Goal: Find contact information: Find contact information

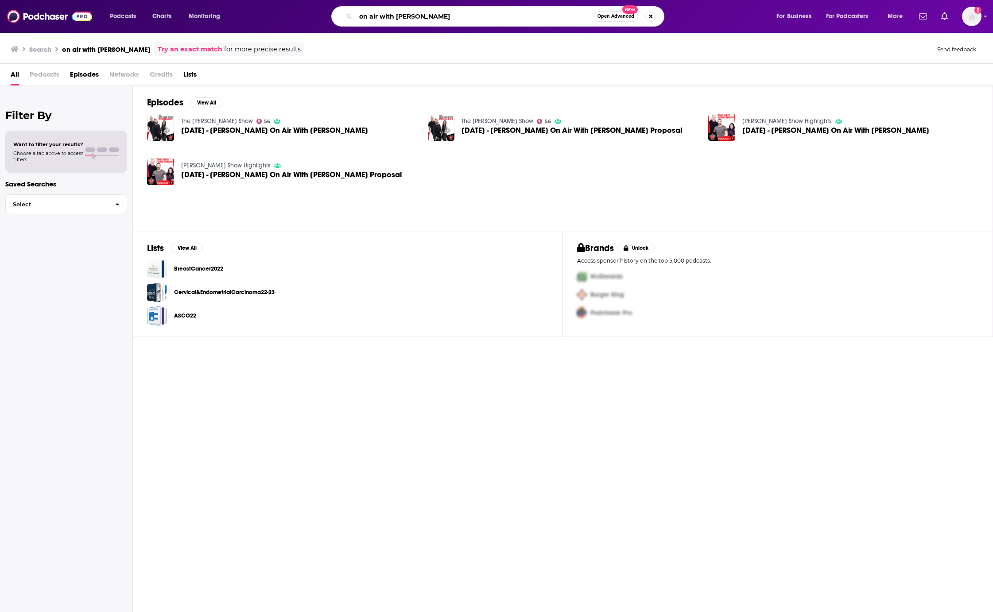
click at [430, 16] on input "on air with [PERSON_NAME]" at bounding box center [475, 16] width 238 height 14
type input "[PERSON_NAME]"
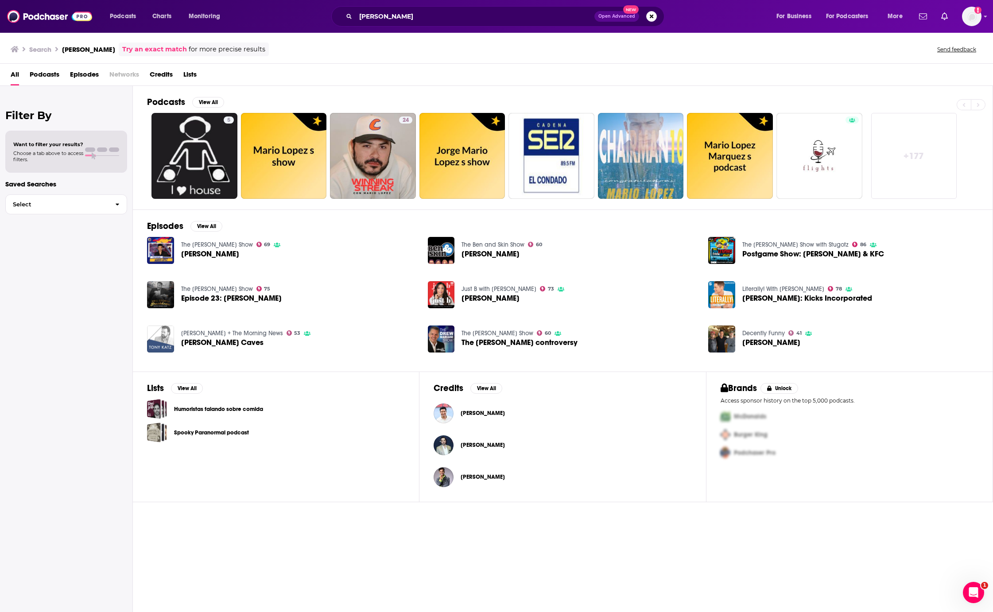
click at [93, 51] on h3 "[PERSON_NAME]" at bounding box center [88, 49] width 53 height 8
click at [478, 406] on div "[PERSON_NAME]" at bounding box center [483, 414] width 44 height 18
click at [477, 412] on span "[PERSON_NAME]" at bounding box center [483, 413] width 44 height 7
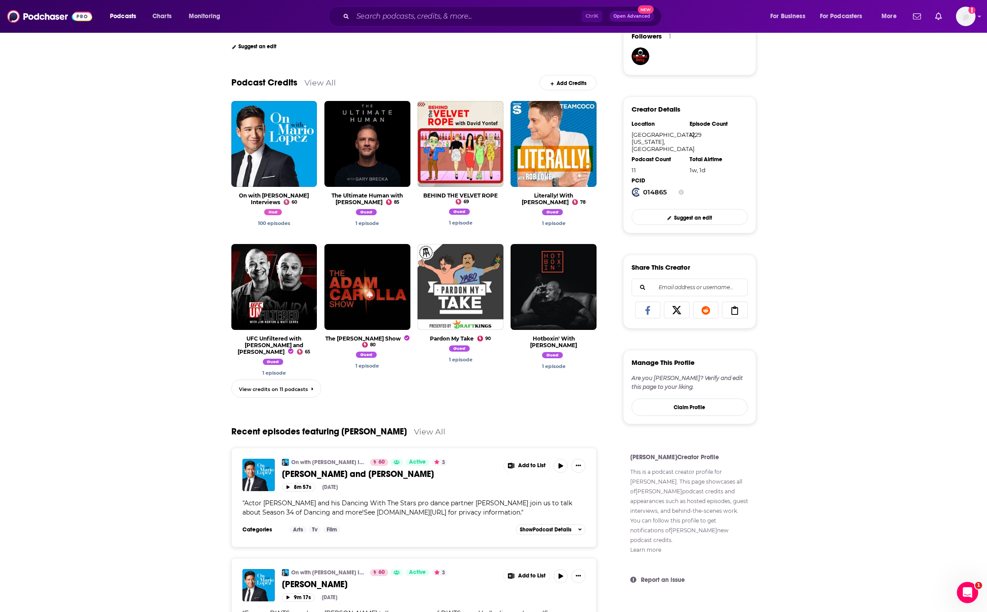
scroll to position [222, 0]
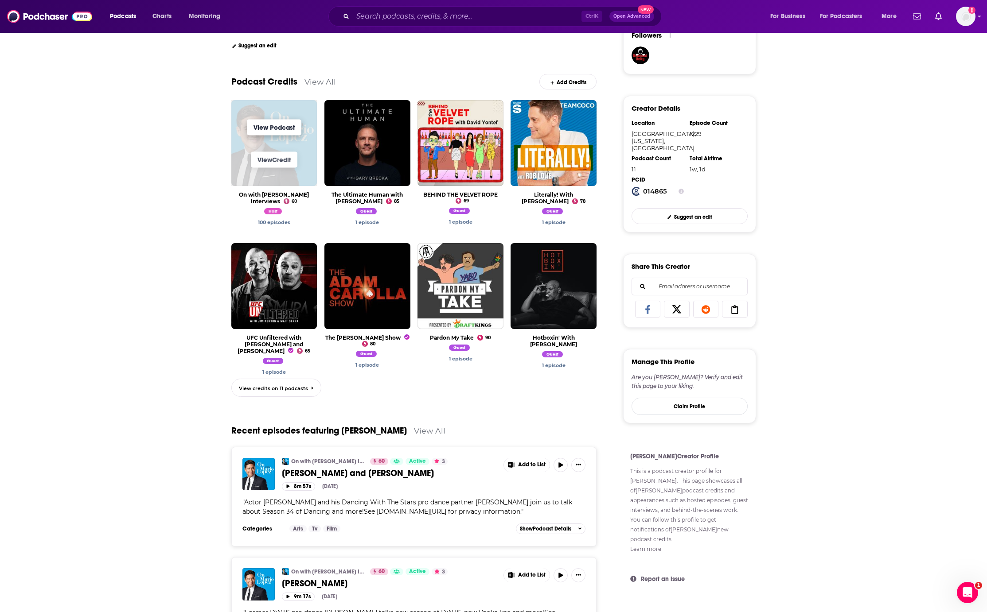
click at [292, 130] on link "View Podcast" at bounding box center [274, 127] width 55 height 16
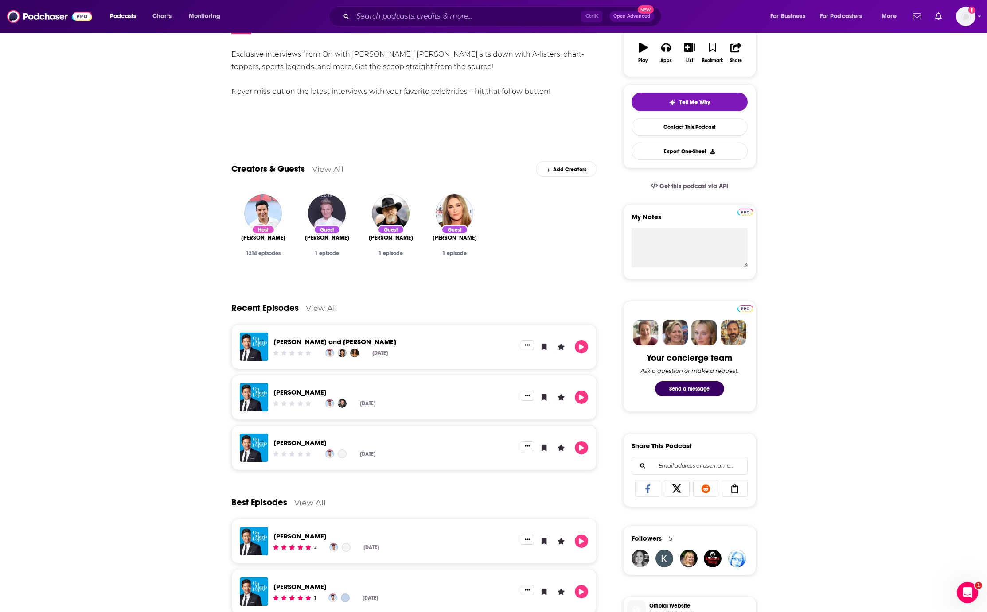
scroll to position [44, 0]
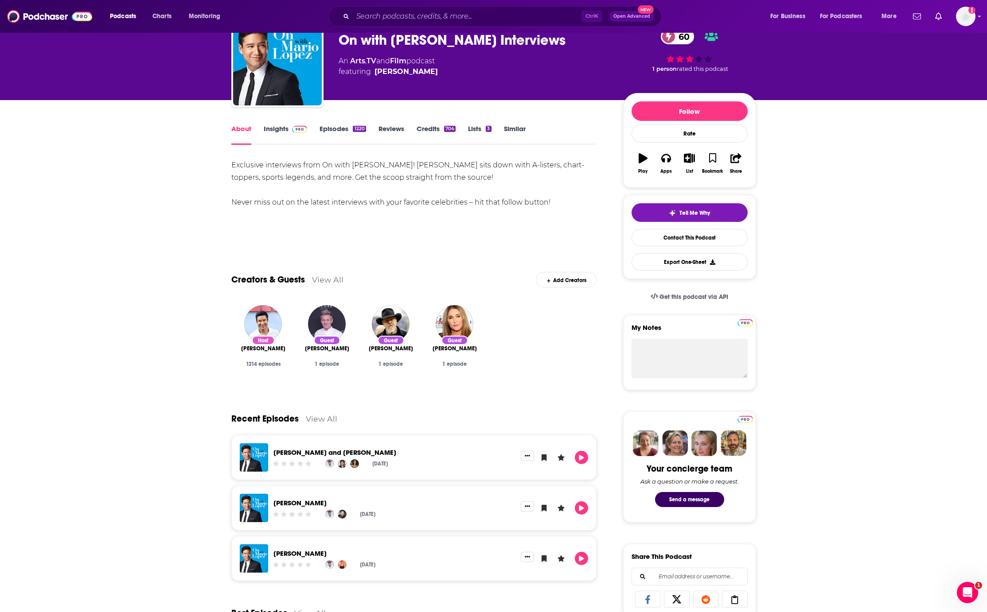
click at [283, 128] on link "Insights" at bounding box center [286, 135] width 44 height 20
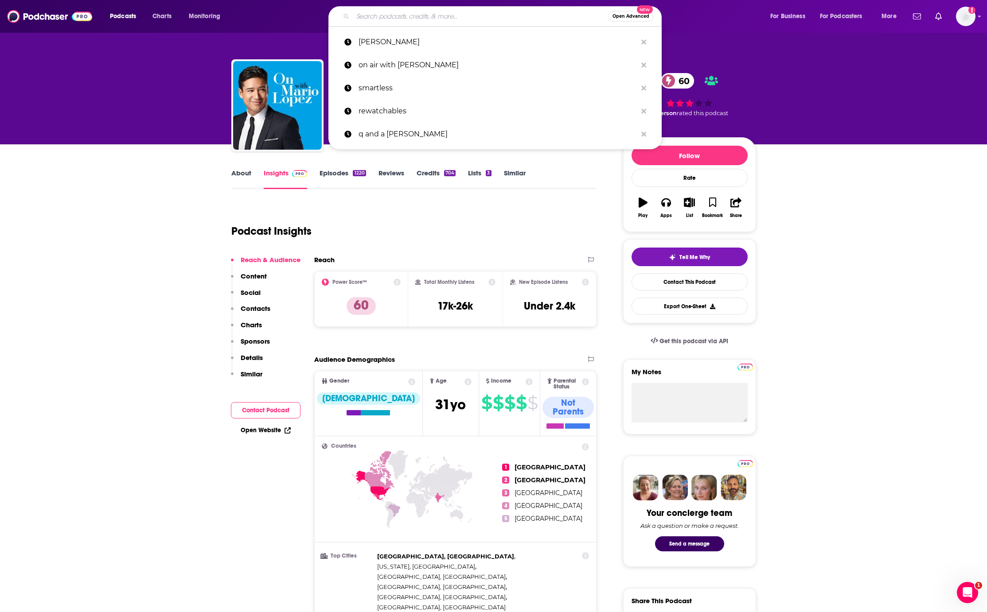
click at [438, 17] on input "Search podcasts, credits, & more..." at bounding box center [481, 16] width 256 height 14
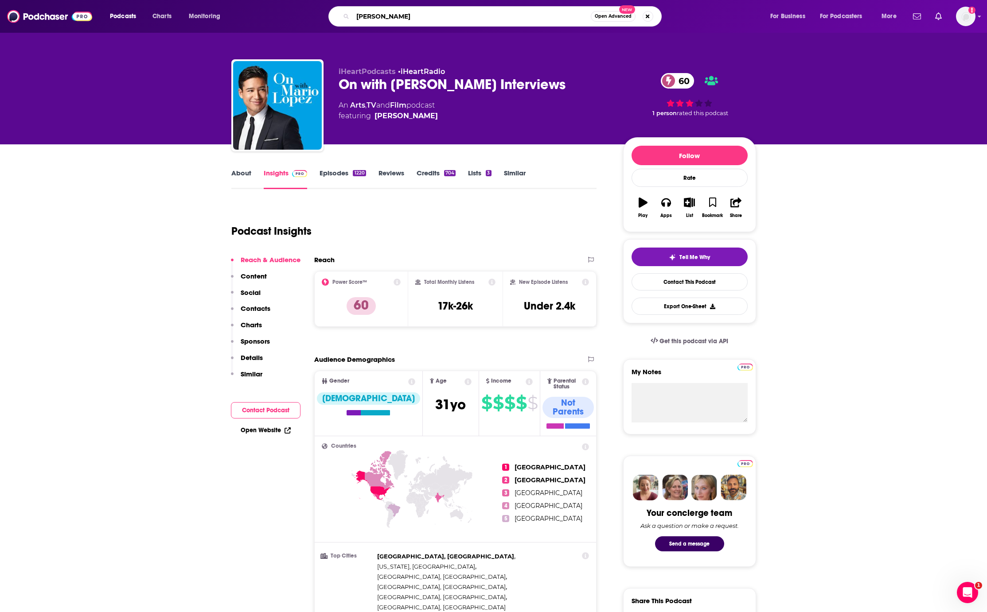
type input "[PERSON_NAME]"
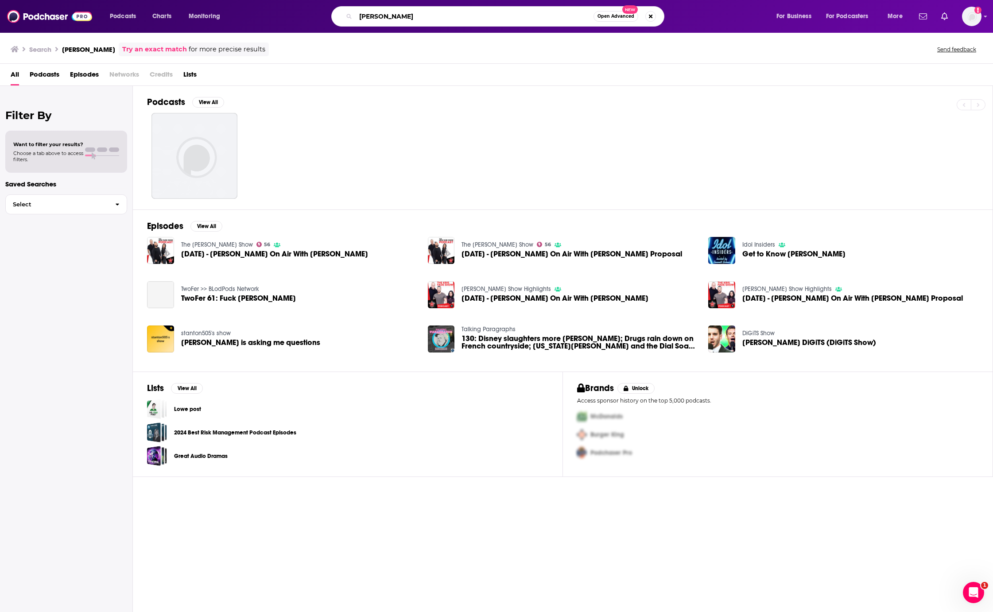
click at [534, 22] on input "[PERSON_NAME]" at bounding box center [475, 16] width 238 height 14
type input "[PERSON_NAME]"
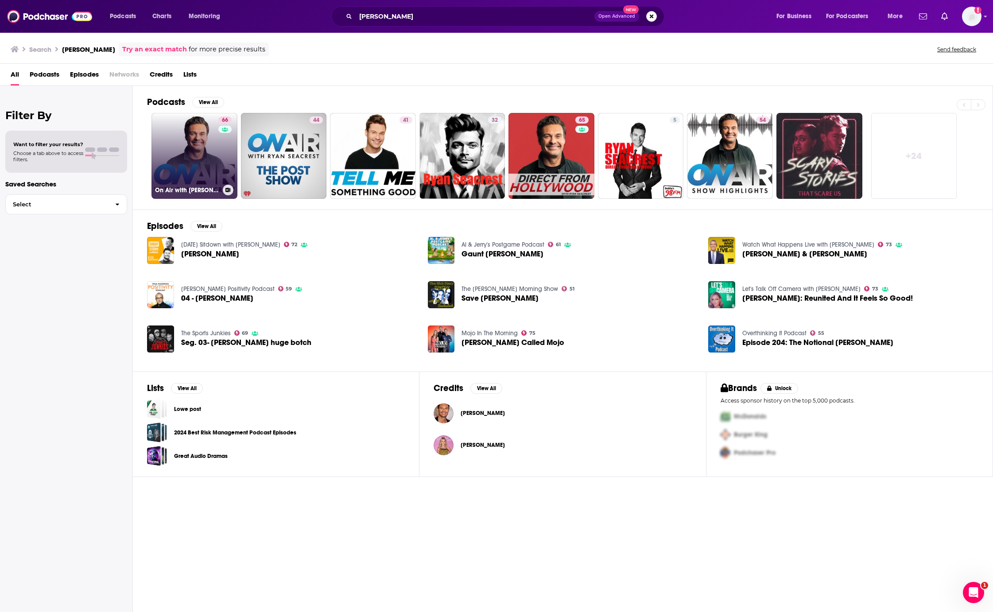
click at [206, 147] on link "66 On Air with [PERSON_NAME]" at bounding box center [195, 156] width 86 height 86
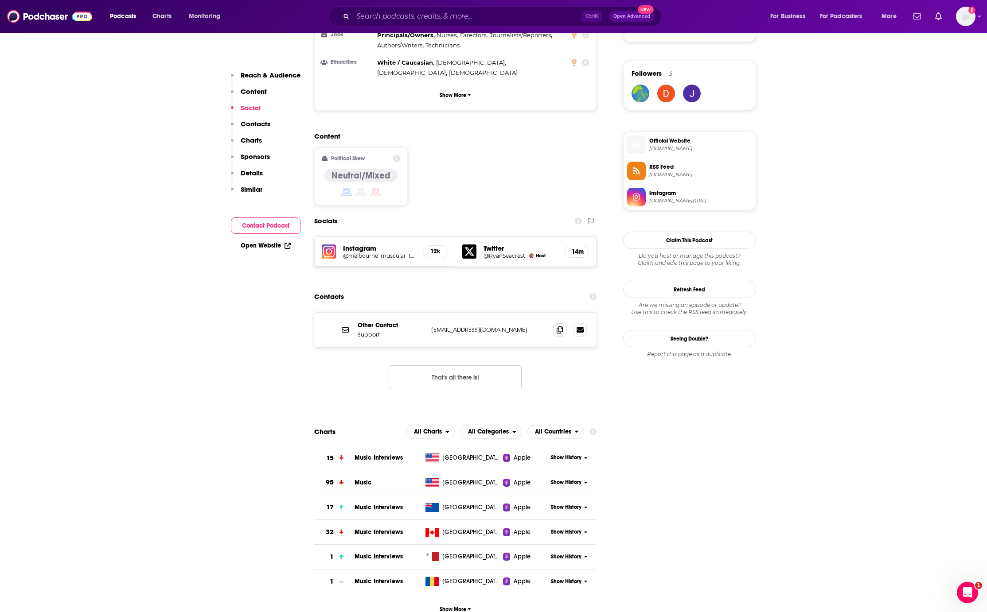
scroll to position [665, 0]
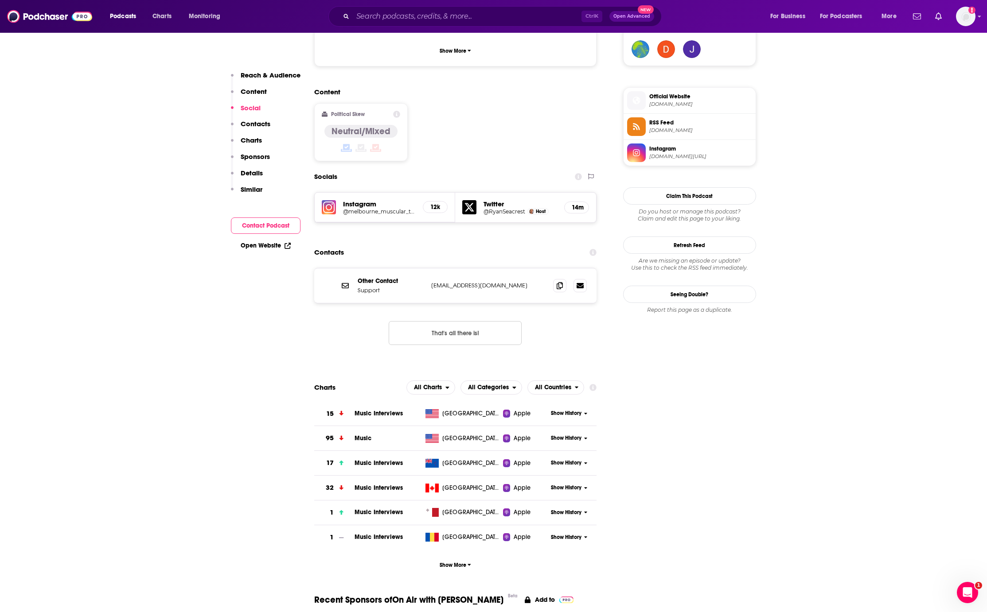
click at [255, 223] on button "Contact Podcast" at bounding box center [266, 226] width 70 height 16
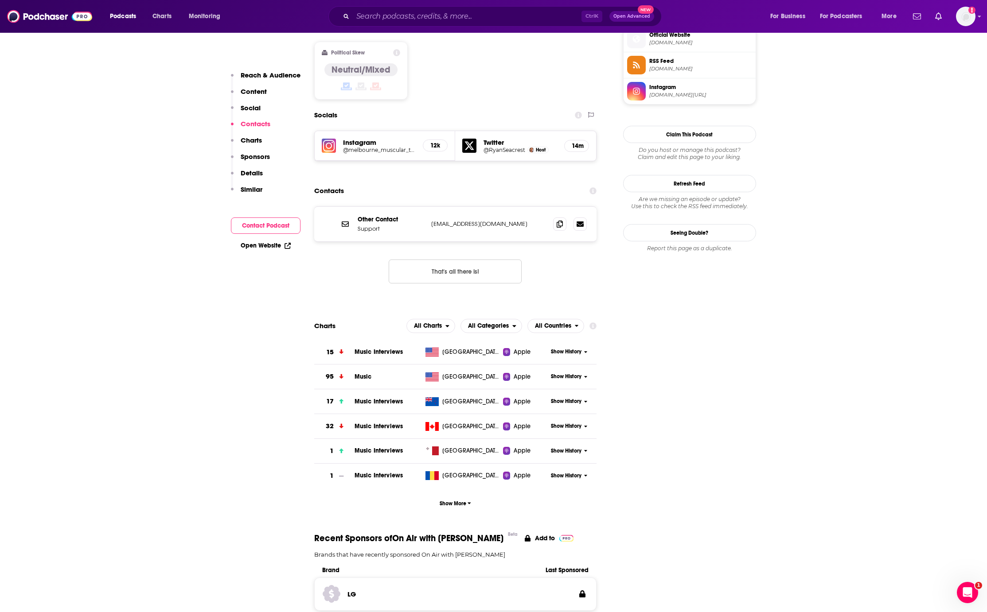
click at [255, 223] on button "Contact Podcast" at bounding box center [266, 226] width 70 height 16
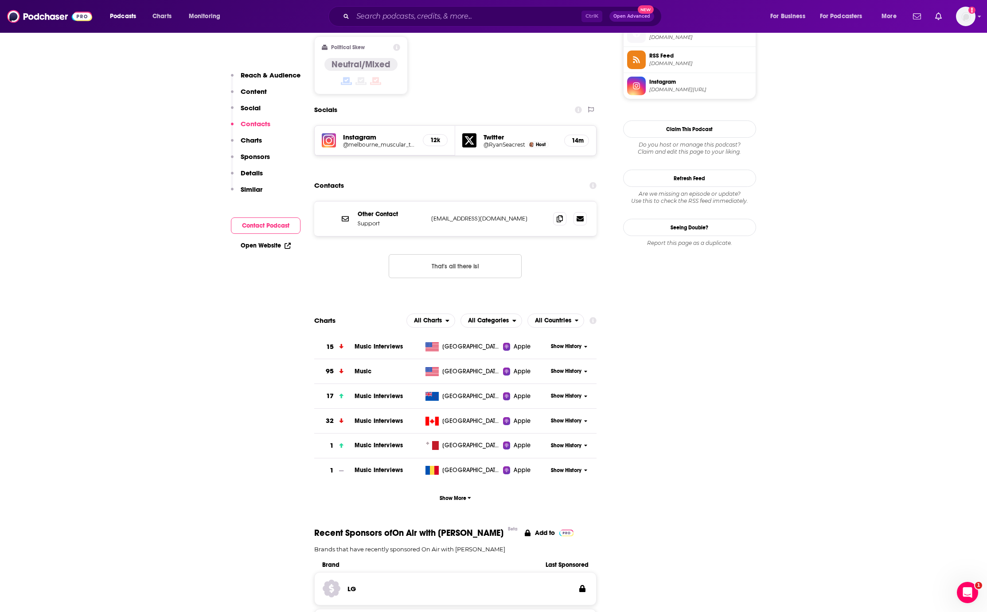
click at [247, 250] on div "Open Website" at bounding box center [266, 246] width 70 height 16
click at [261, 242] on link "Open Website" at bounding box center [266, 246] width 50 height 8
